Goal: Task Accomplishment & Management: Use online tool/utility

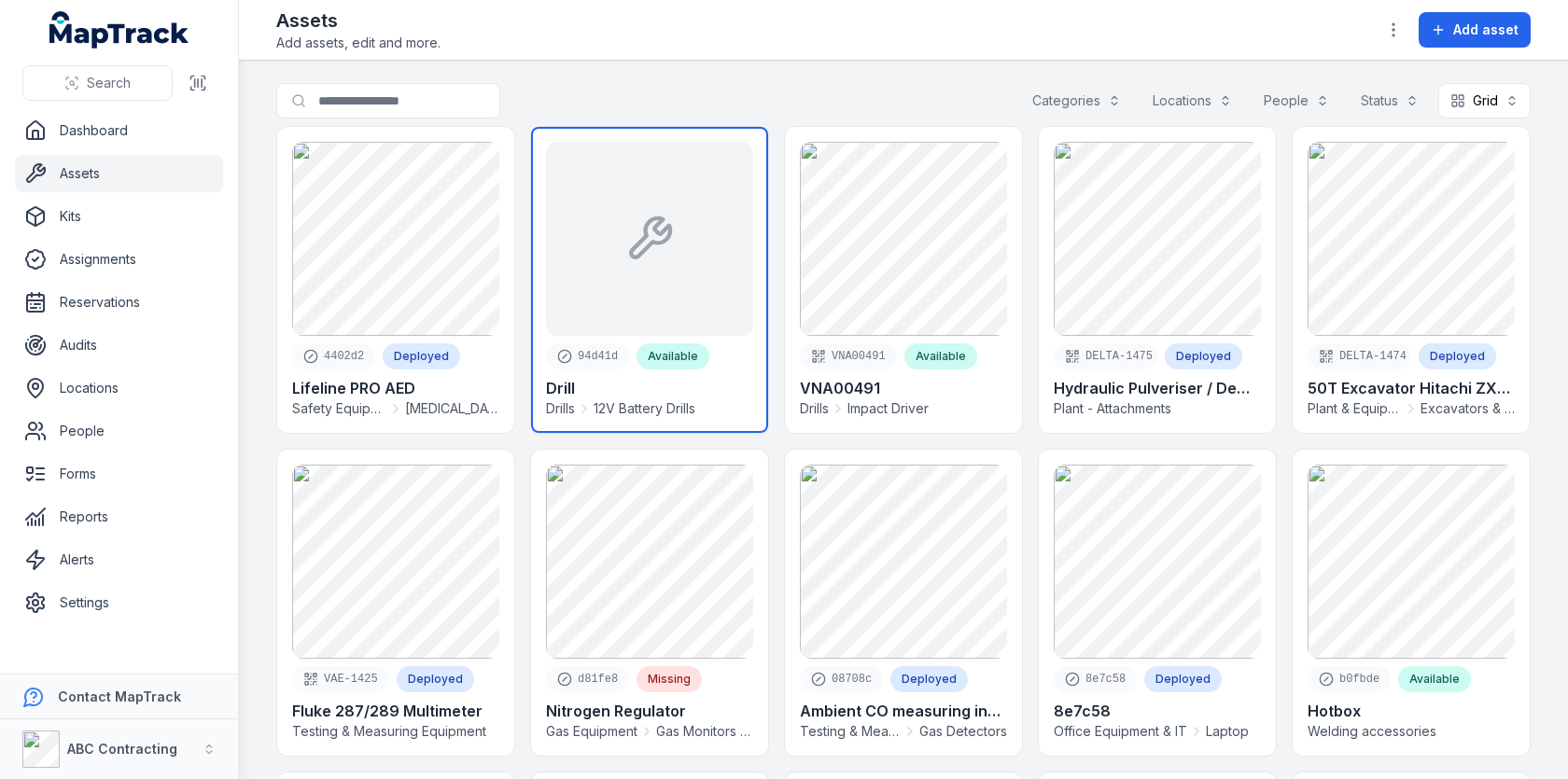
click at [738, 183] on link at bounding box center [648, 280] width 237 height 307
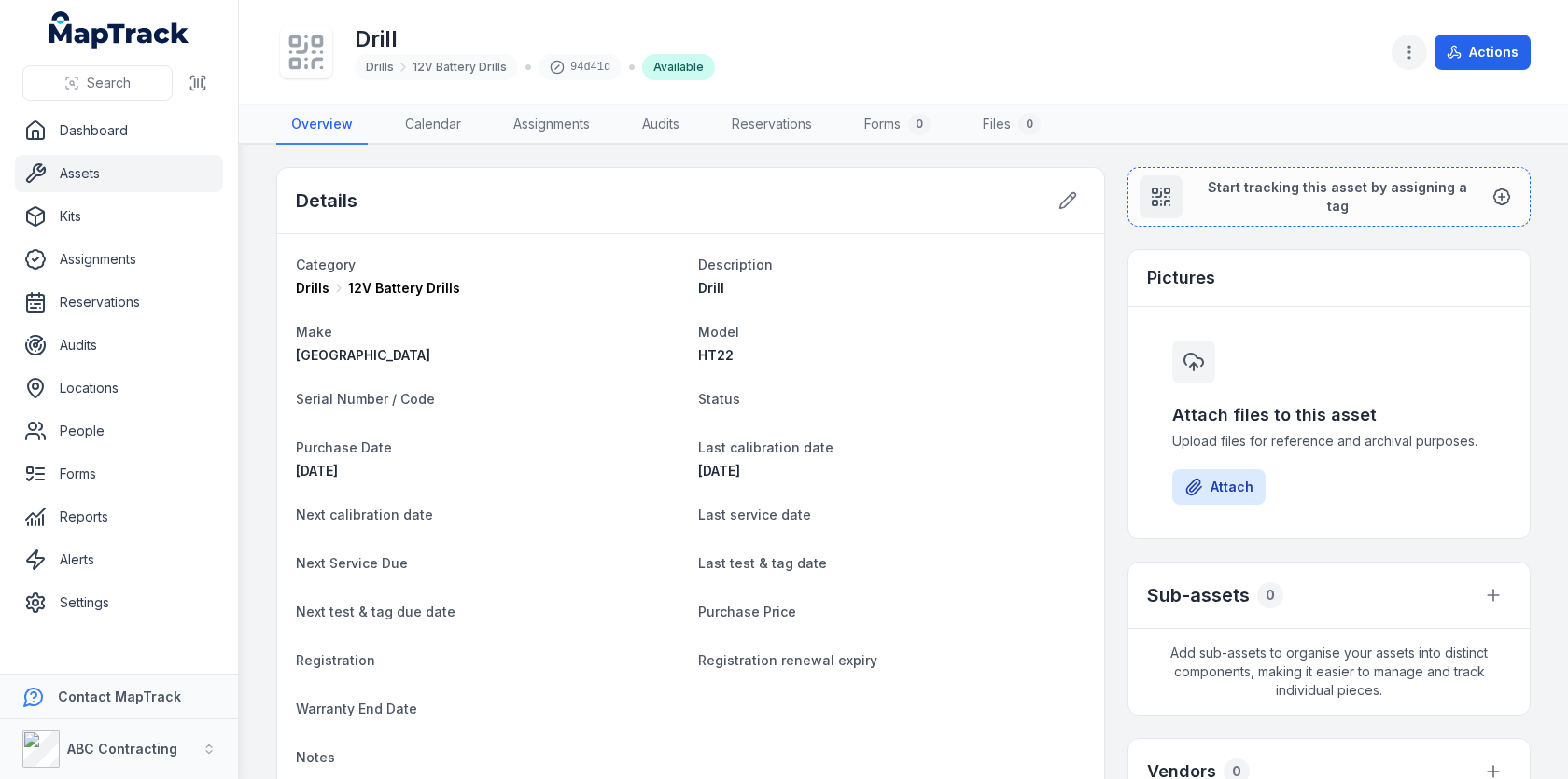
click at [1410, 57] on circle "button" at bounding box center [1409, 57] width 2 height 2
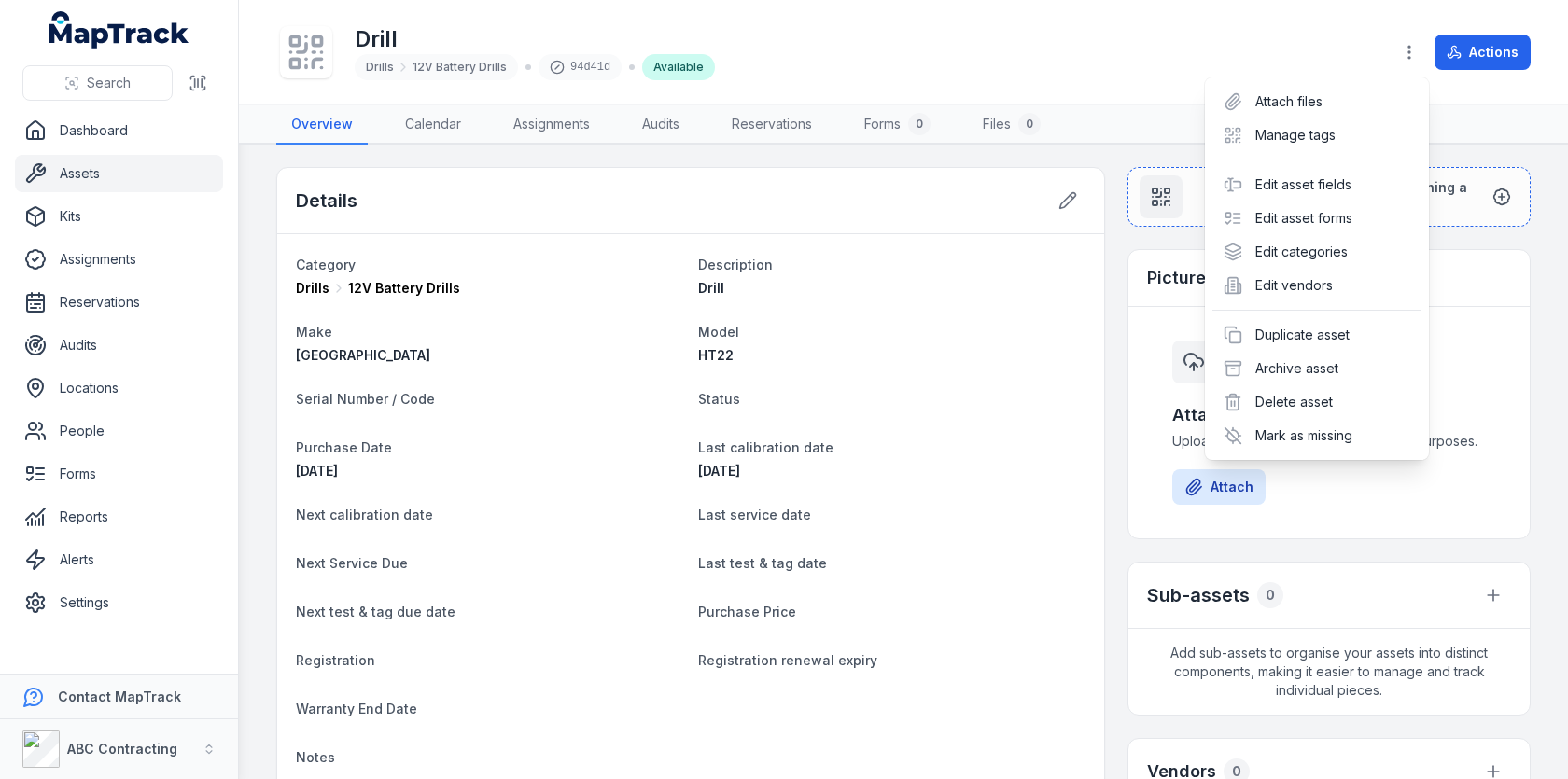
click at [1179, 85] on div "Drill Drills 12V Battery Drills 94d41d Available Actions" at bounding box center [902, 53] width 1254 height 90
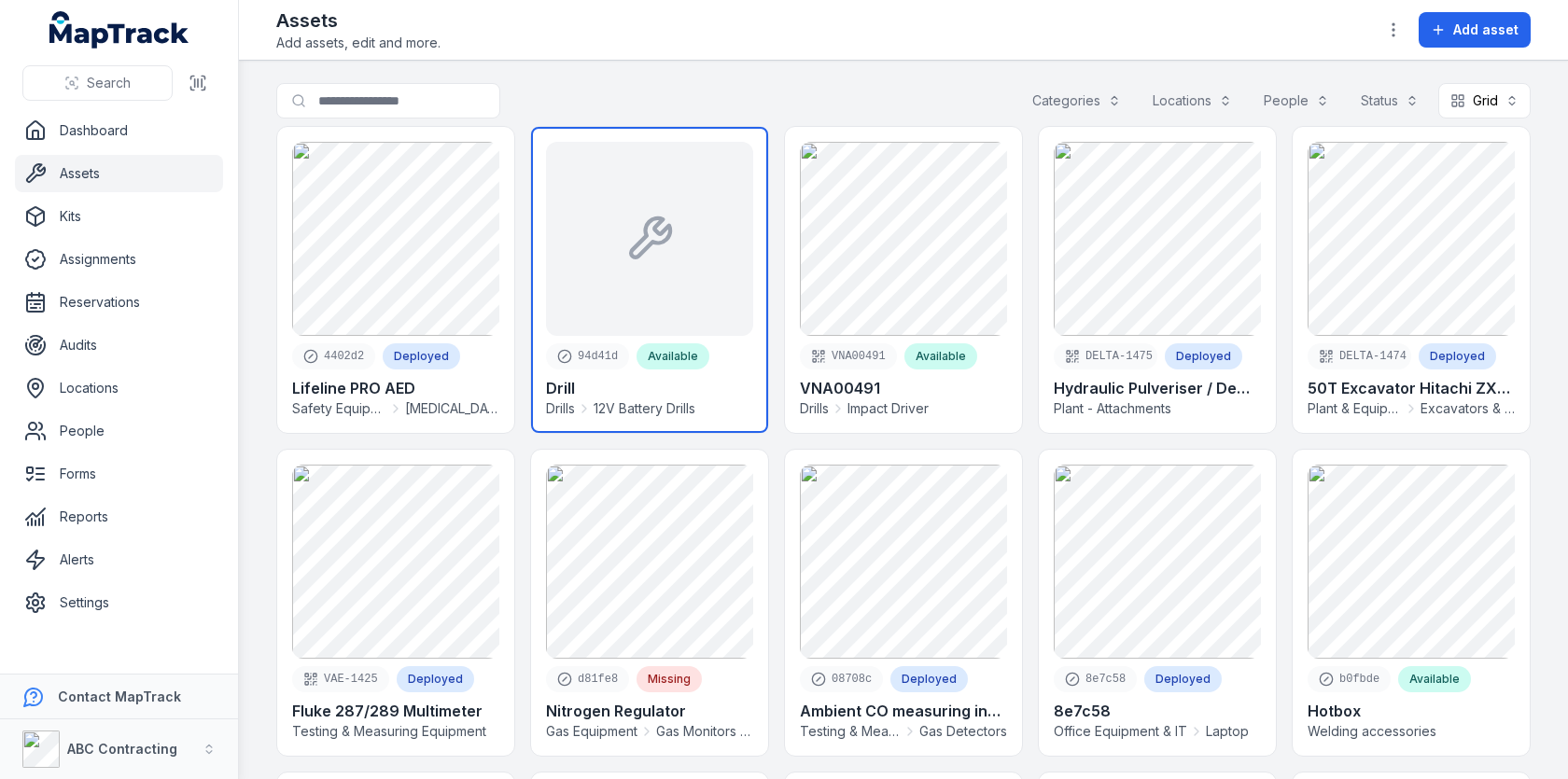
click at [617, 190] on link at bounding box center [648, 280] width 237 height 307
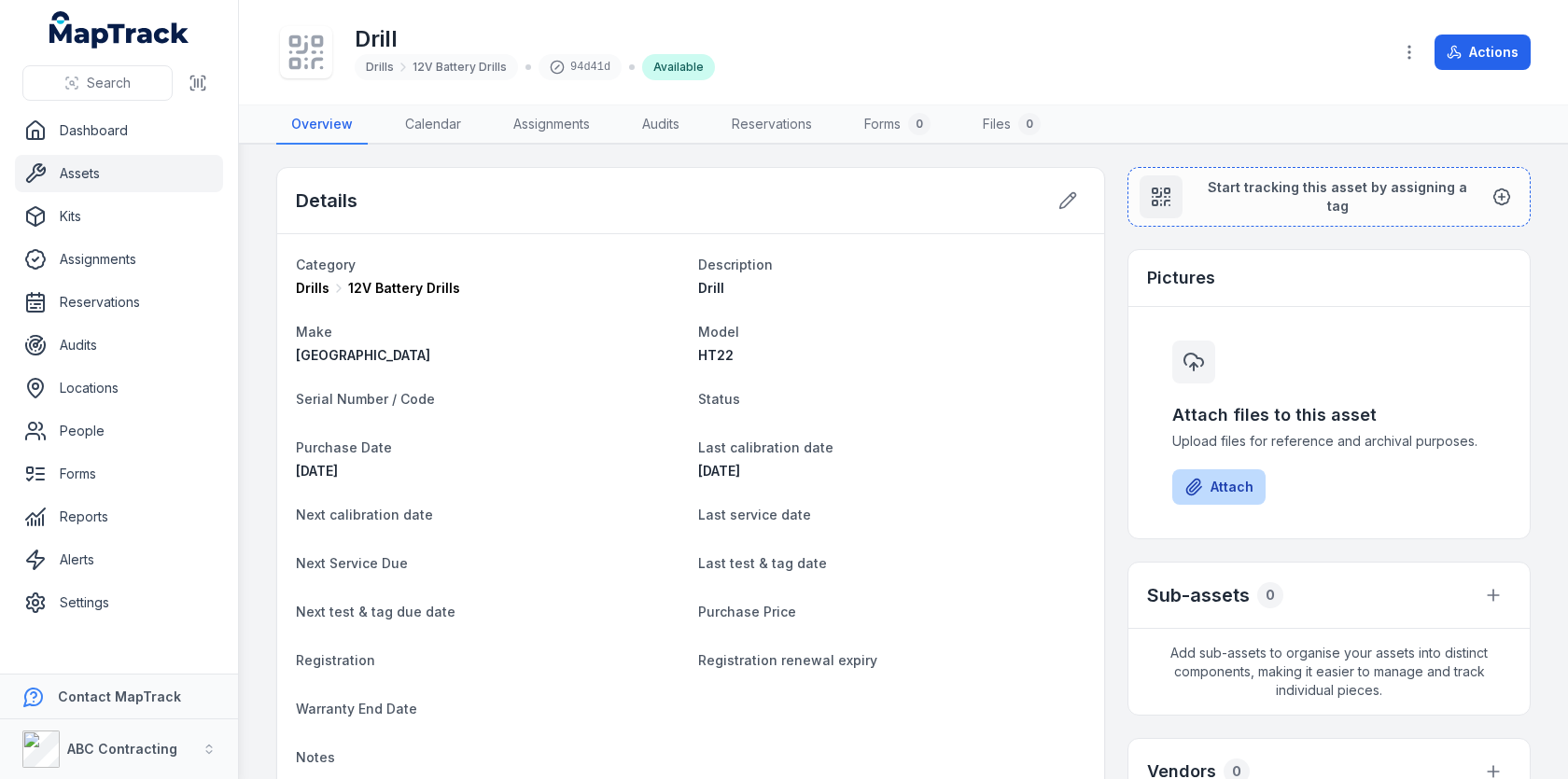
click at [1238, 488] on button "Attach" at bounding box center [1217, 487] width 93 height 35
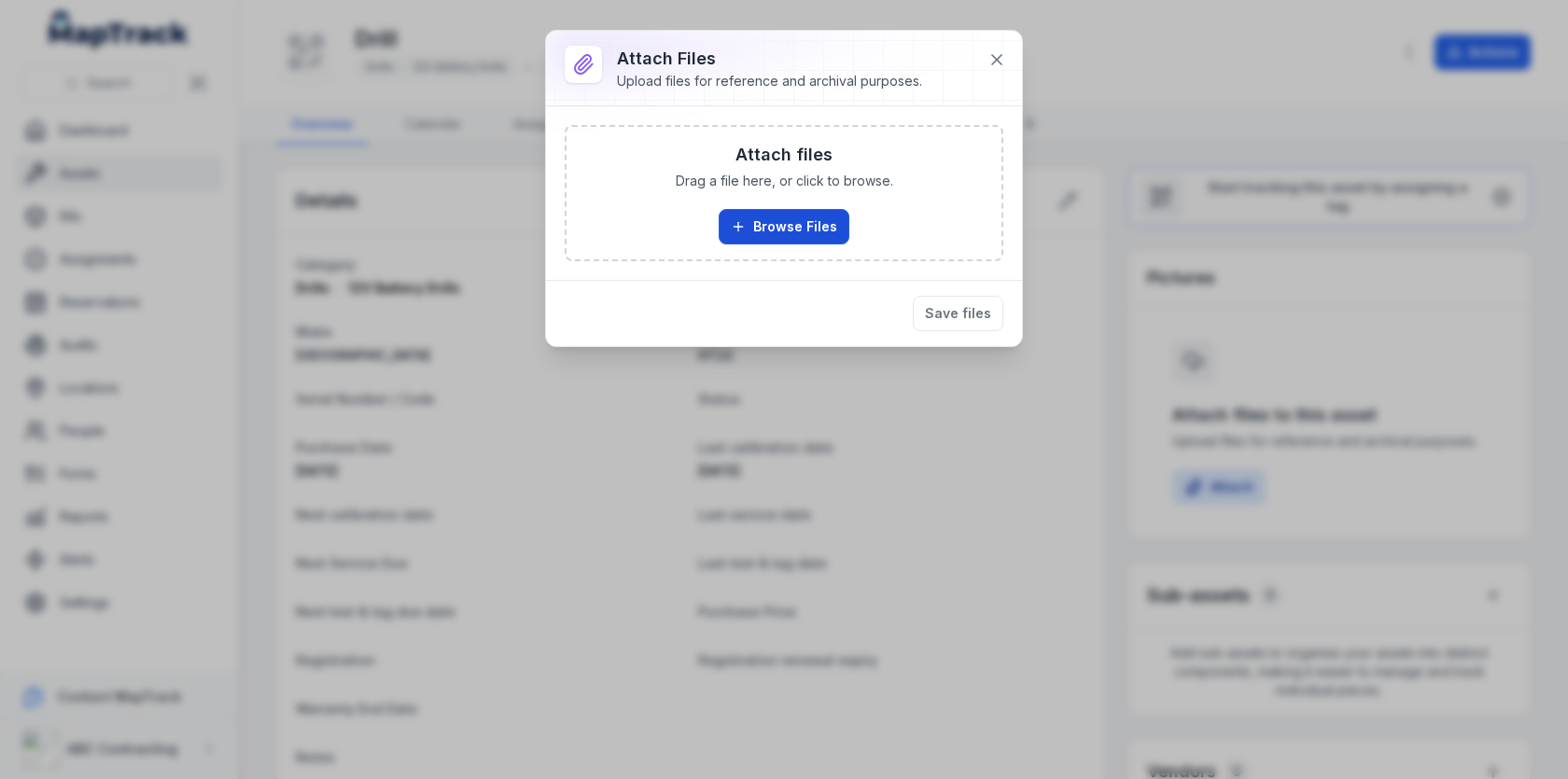
click at [818, 226] on button "Browse Files" at bounding box center [784, 226] width 130 height 35
click at [993, 48] on button at bounding box center [996, 59] width 35 height 35
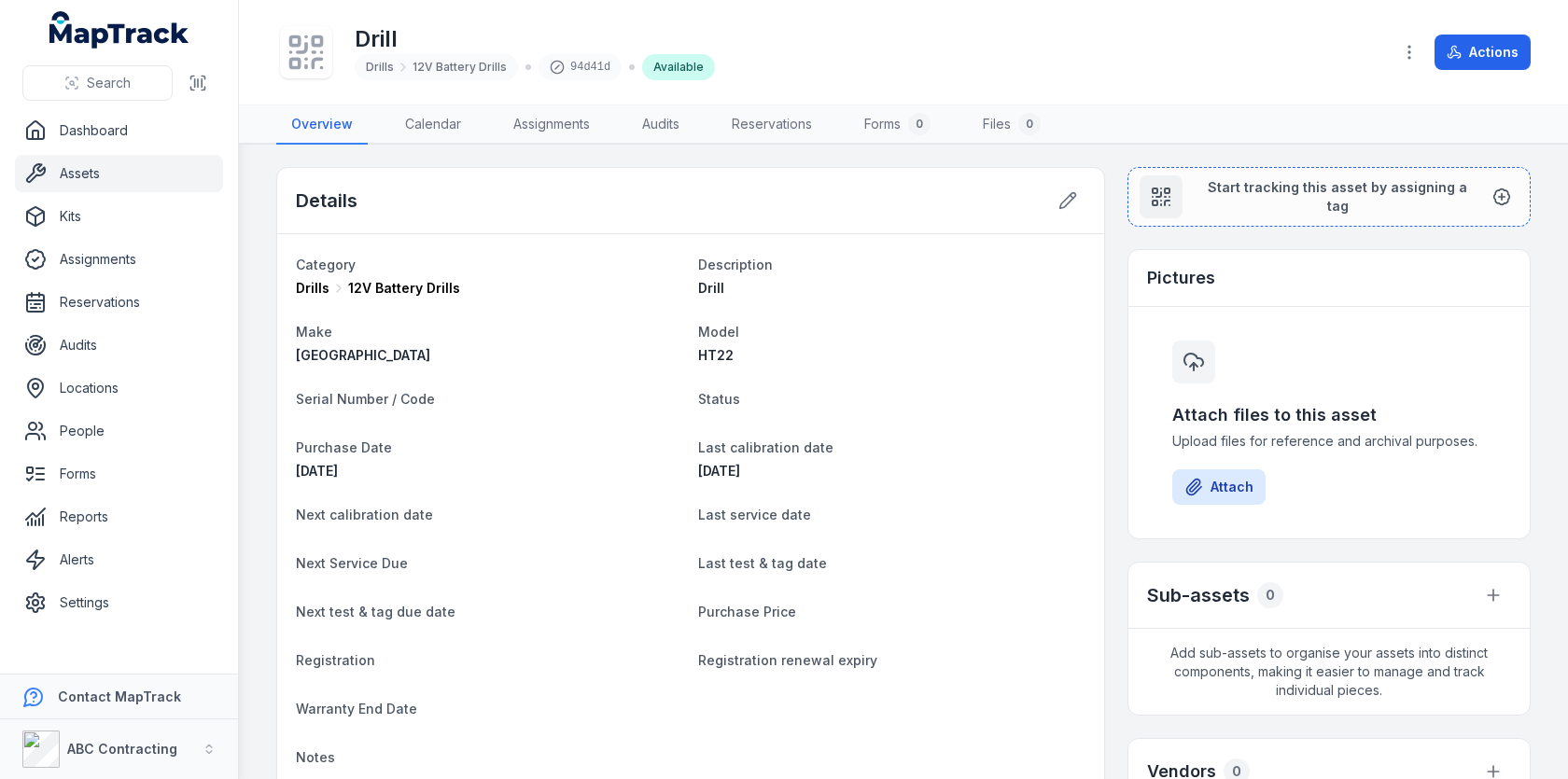
click at [116, 163] on link "Assets" at bounding box center [119, 173] width 208 height 37
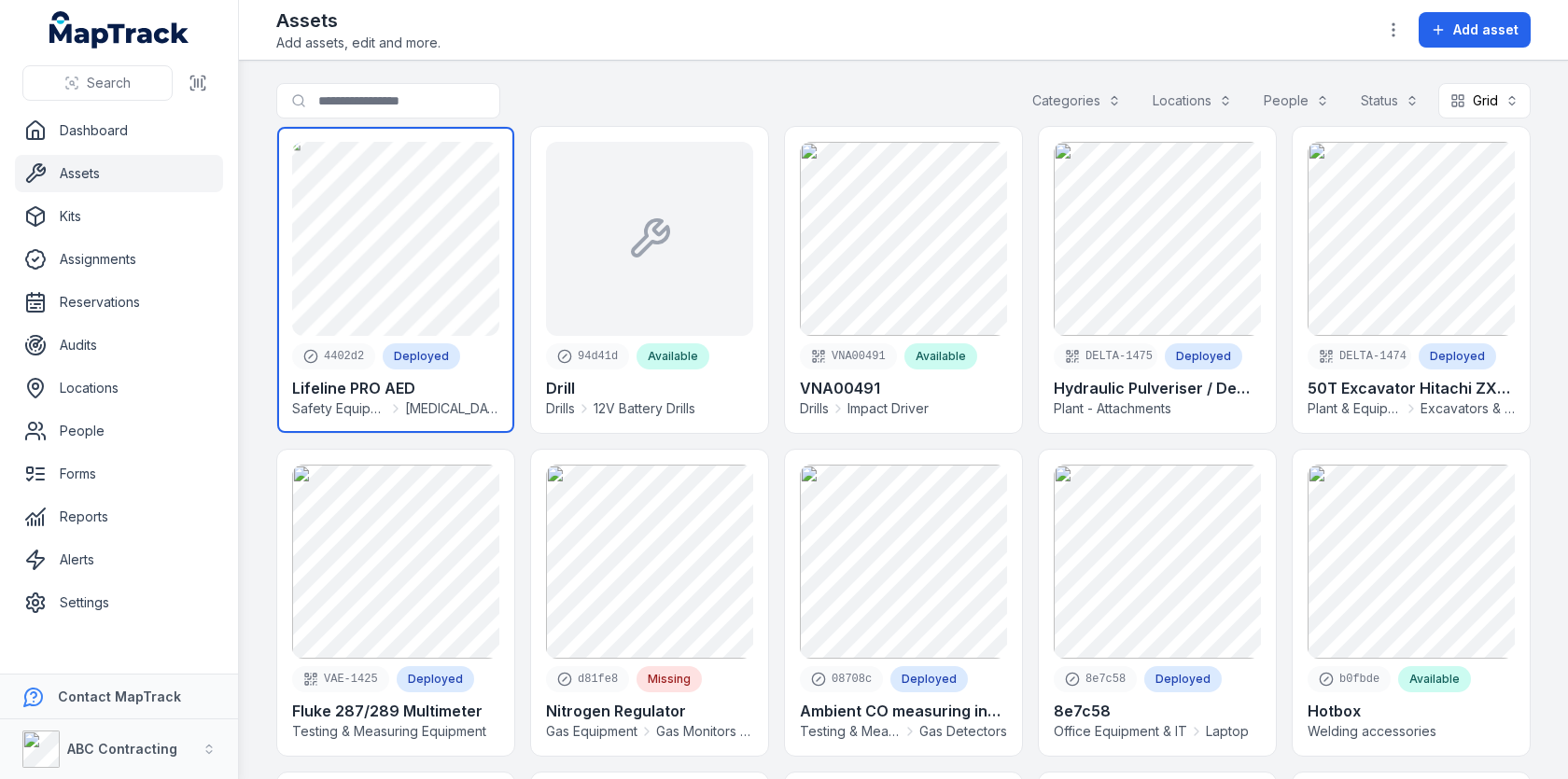
click at [473, 206] on link at bounding box center [395, 280] width 237 height 307
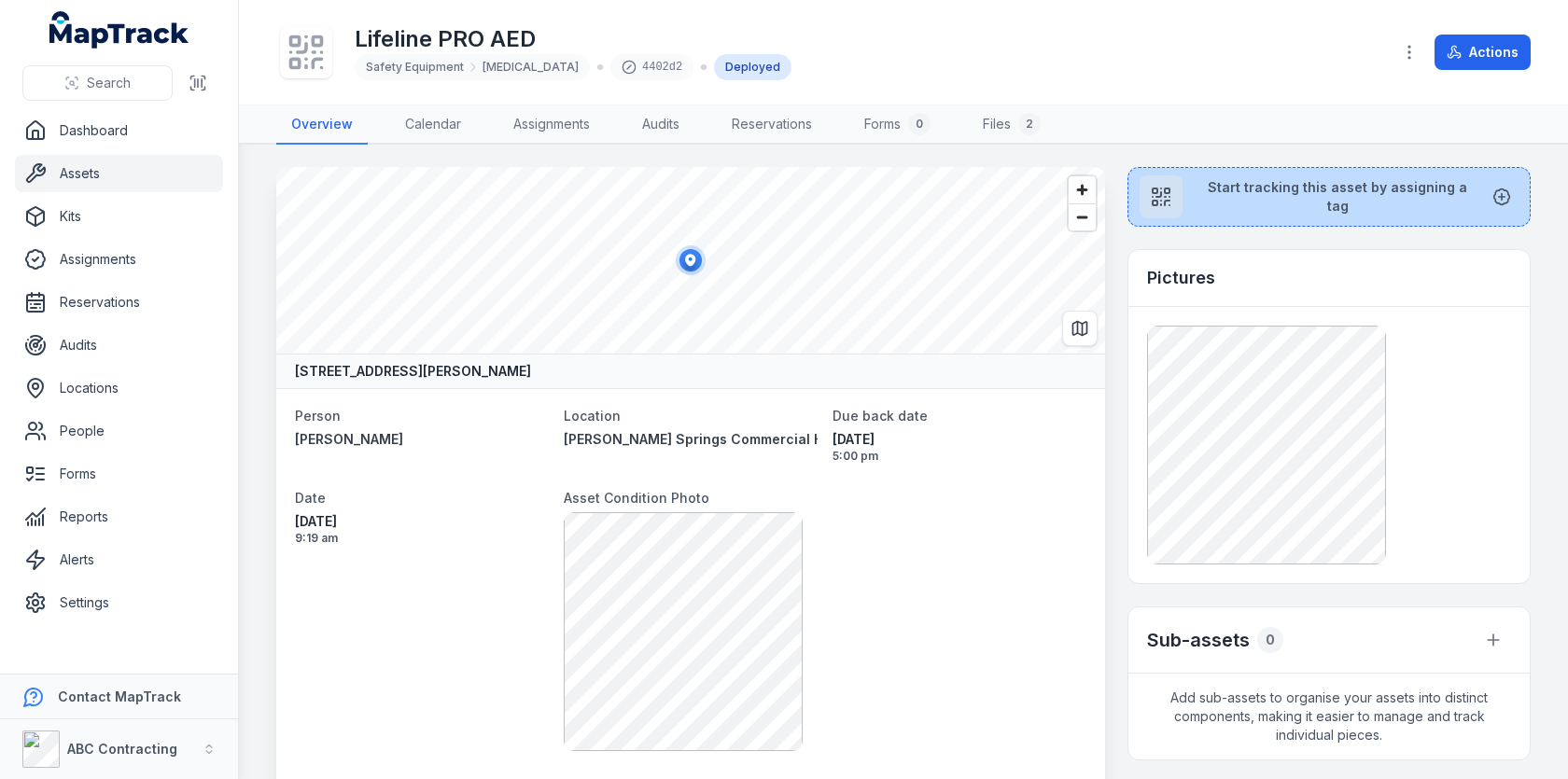
click at [1255, 191] on span "Start tracking this asset by assigning a tag" at bounding box center [1337, 196] width 280 height 37
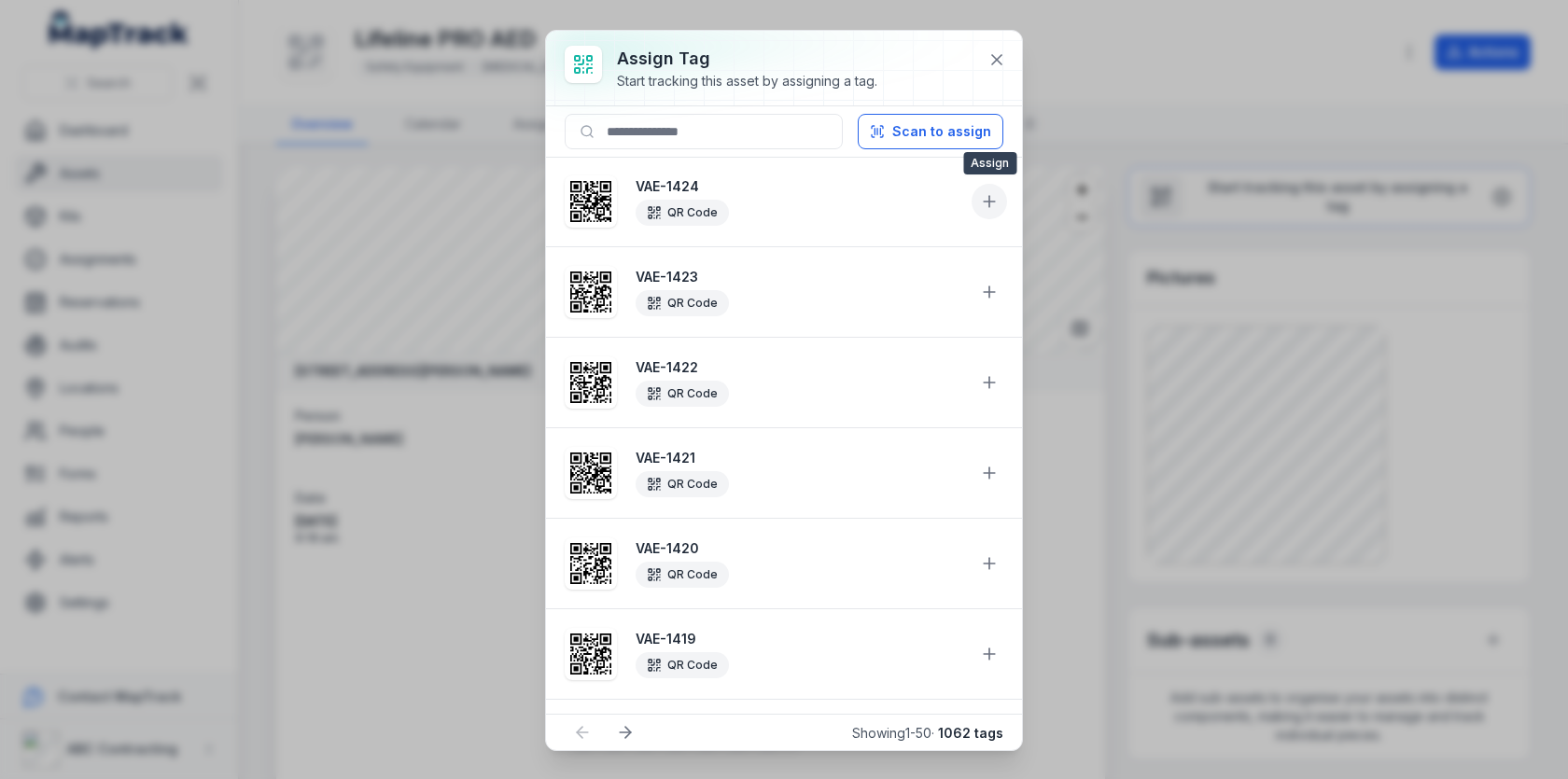
click at [1003, 196] on button at bounding box center [989, 201] width 35 height 35
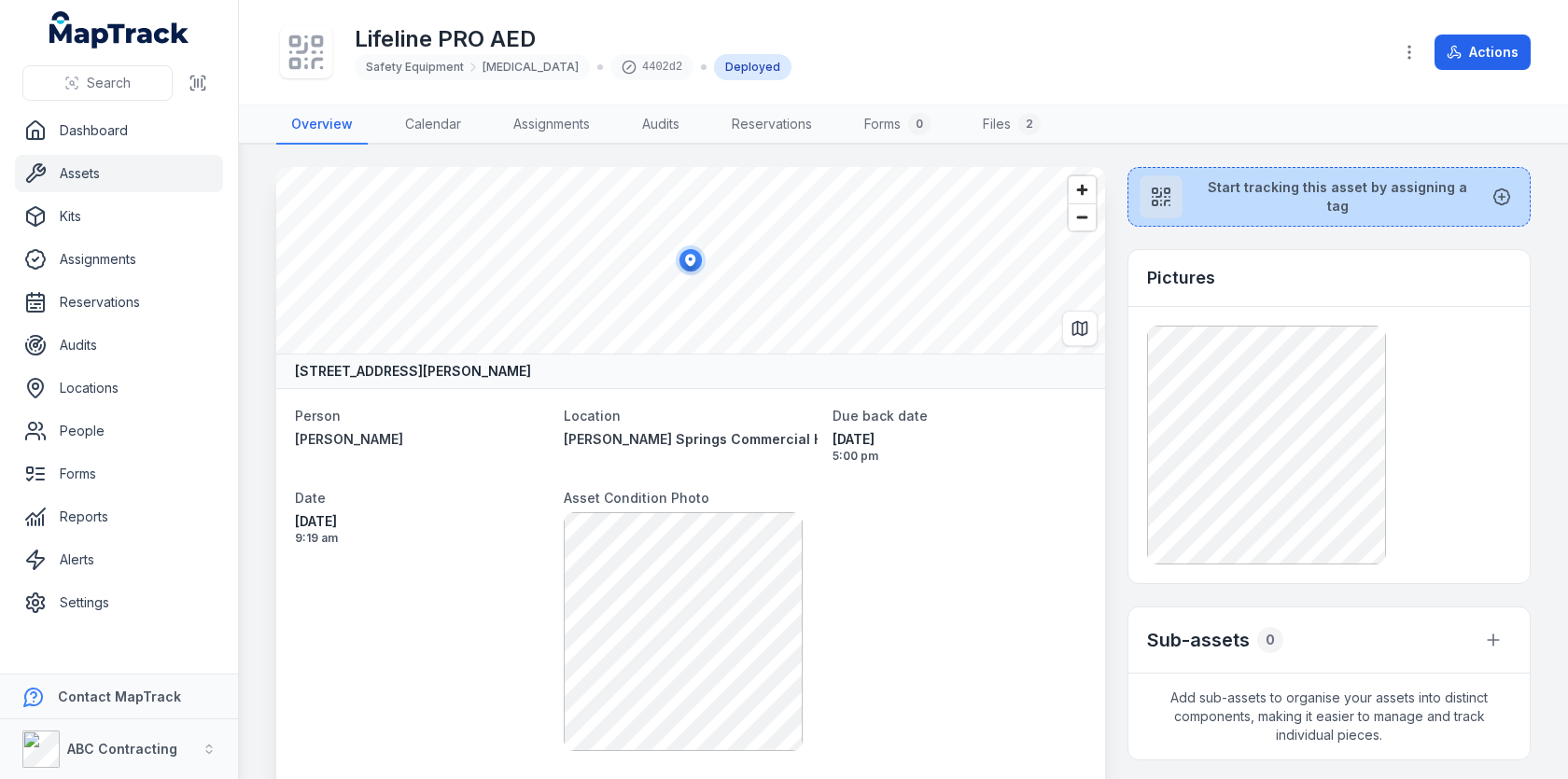
click at [1307, 202] on span "Start tracking this asset by assigning a tag" at bounding box center [1337, 196] width 280 height 37
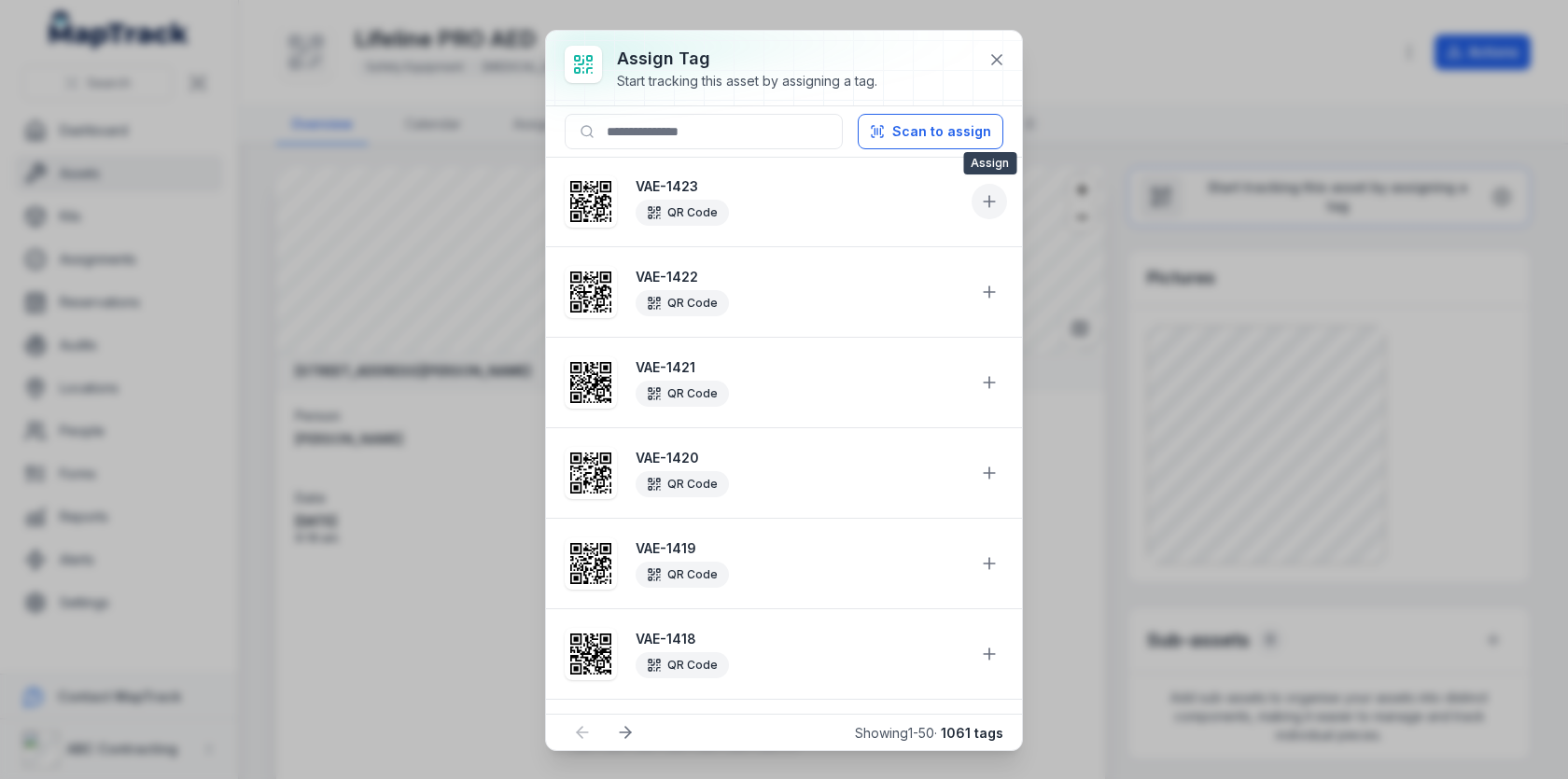
click at [1004, 198] on button at bounding box center [989, 201] width 35 height 35
